Goal: Transaction & Acquisition: Obtain resource

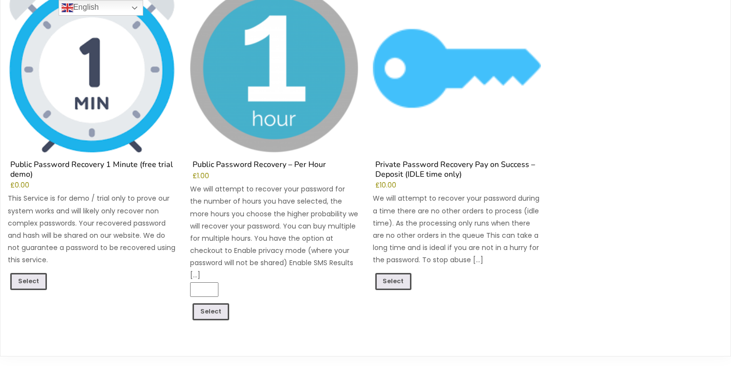
scroll to position [170, 0]
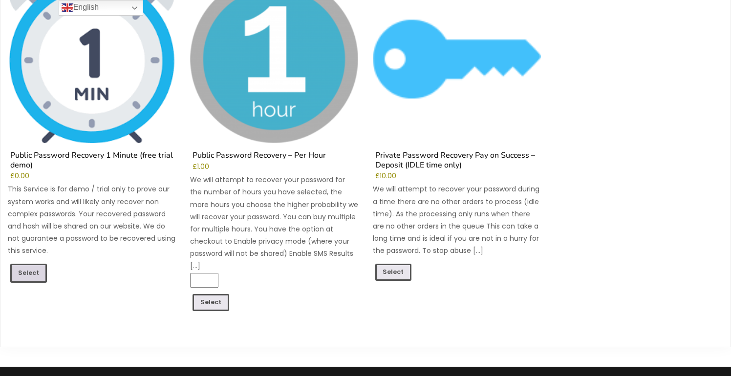
click at [16, 270] on link "Select" at bounding box center [28, 273] width 37 height 19
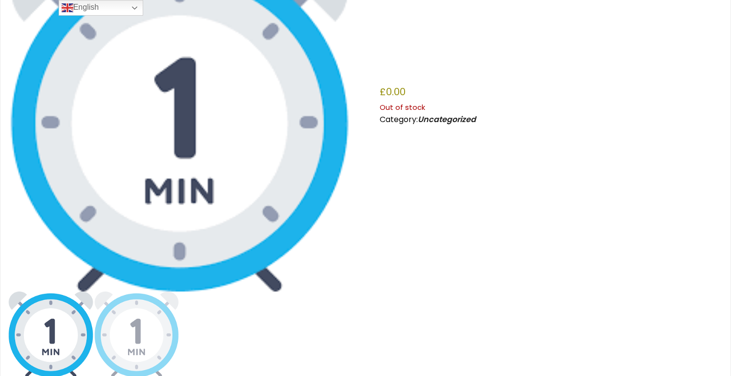
scroll to position [140, 0]
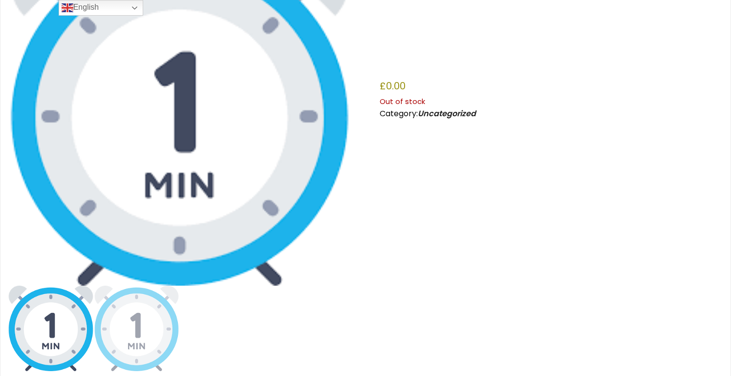
click at [217, 108] on img at bounding box center [179, 113] width 343 height 343
